Goal: Find specific page/section: Locate a particular part of the current website

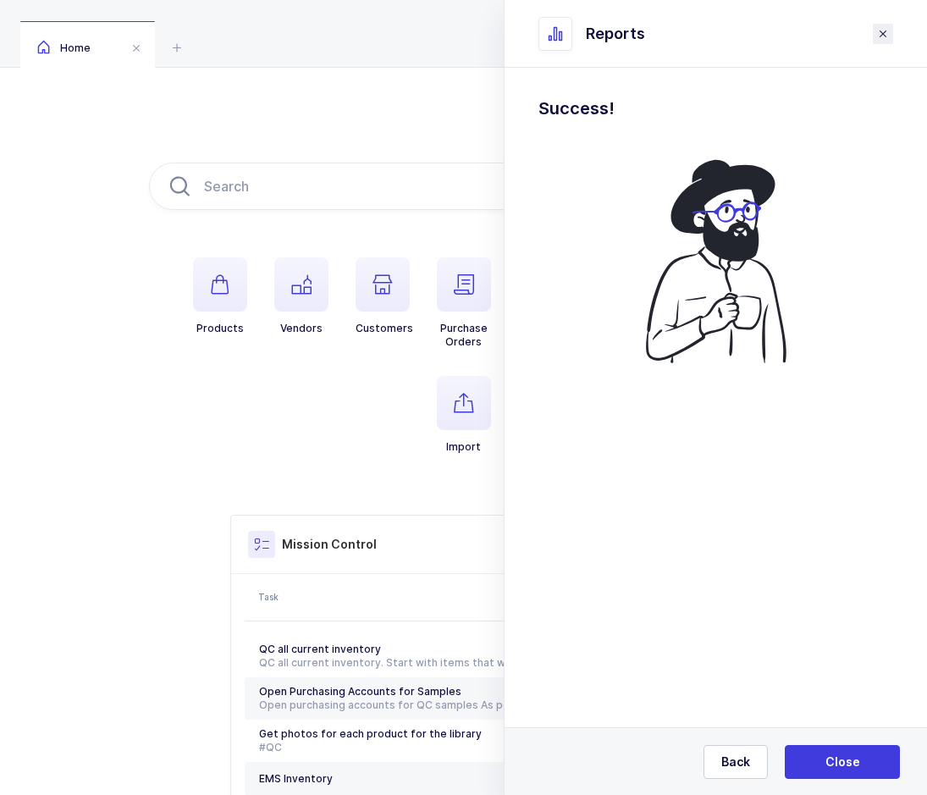
click at [878, 39] on icon "close drawer" at bounding box center [883, 34] width 14 height 14
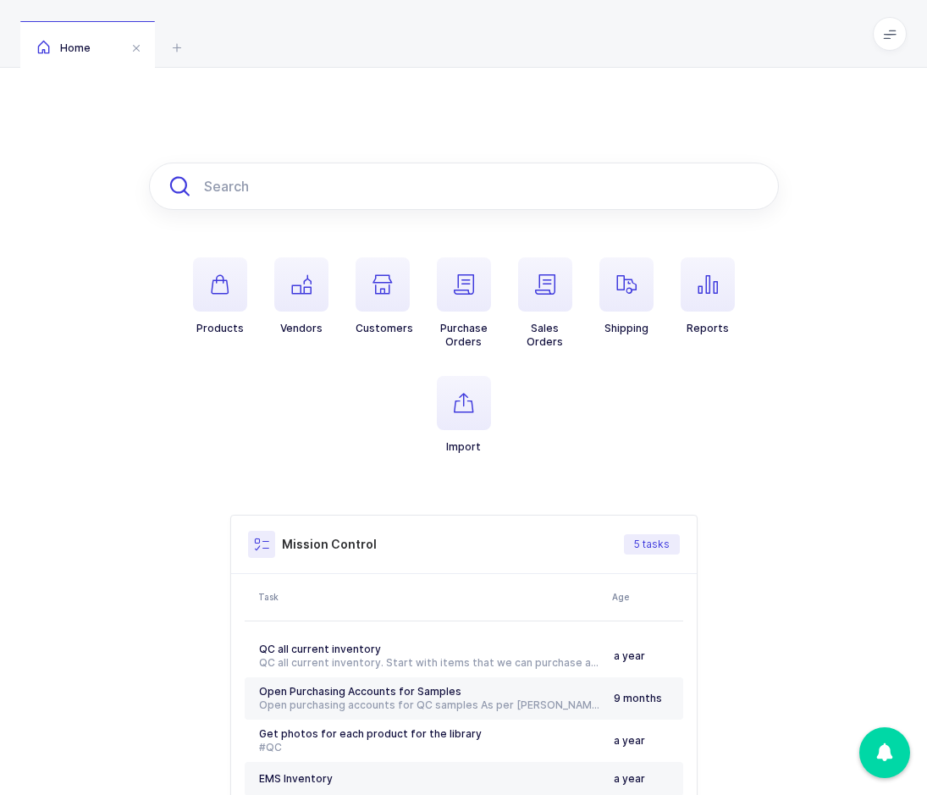
click at [279, 174] on input "text" at bounding box center [464, 186] width 630 height 47
paste input "NIM-T100LOAC-PHY"
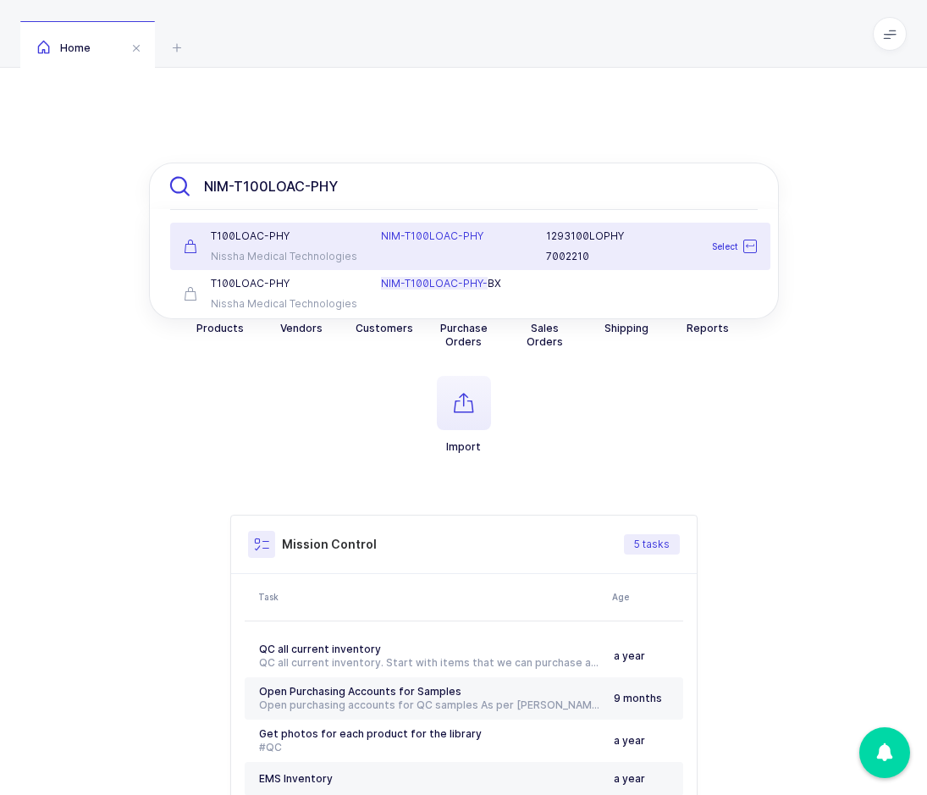
type input "NIM-T100LOAC-PHY"
click at [338, 250] on div "Nissha Medical Technologies" at bounding box center [273, 257] width 178 height 14
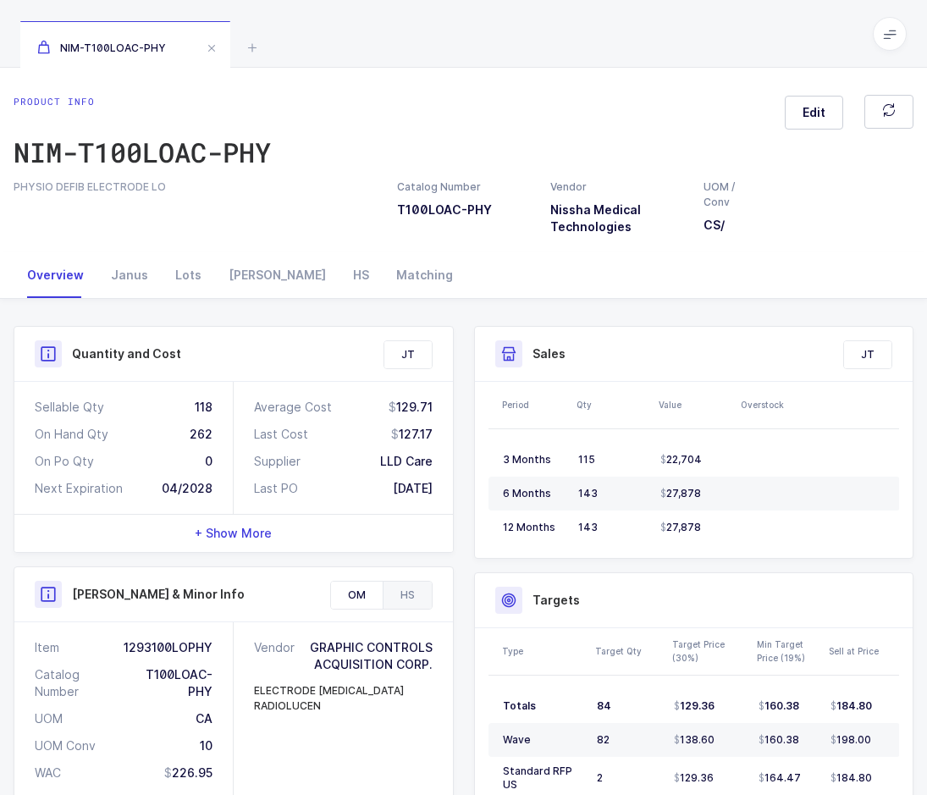
click at [415, 603] on div "HS" at bounding box center [407, 595] width 49 height 27
click at [204, 647] on div "Item 7002210" at bounding box center [124, 647] width 178 height 17
